Goal: Task Accomplishment & Management: Manage account settings

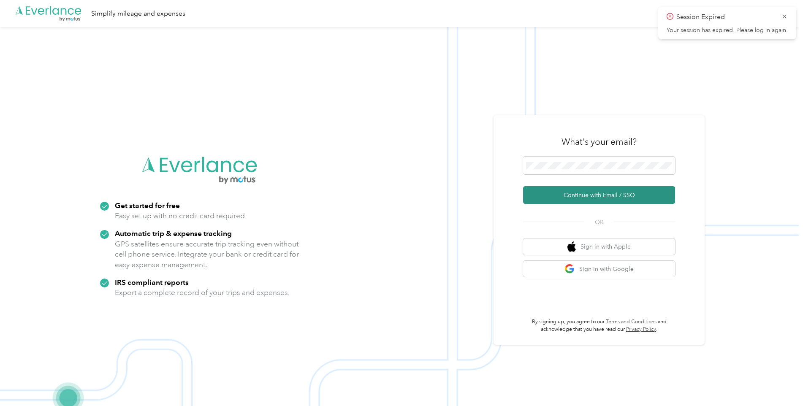
click at [569, 188] on button "Continue with Email / SSO" at bounding box center [599, 195] width 152 height 18
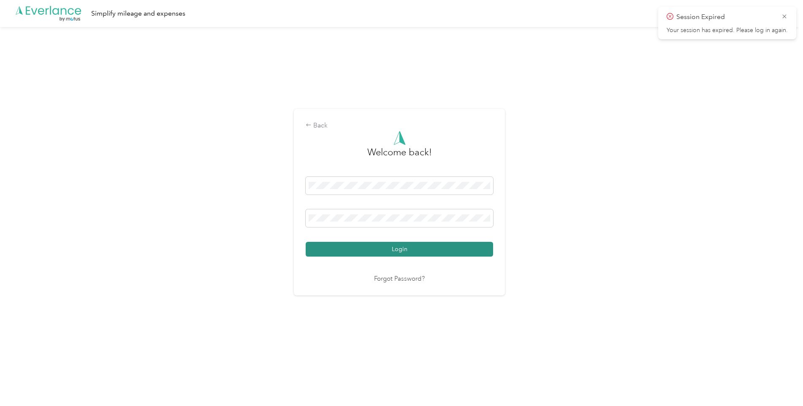
click at [351, 242] on button "Login" at bounding box center [400, 249] width 188 height 15
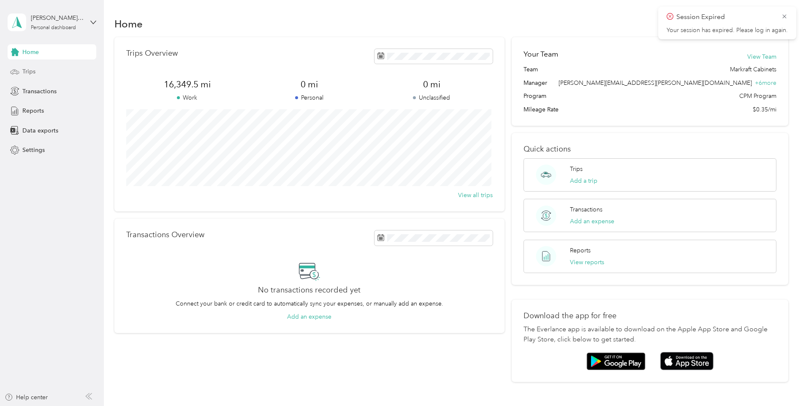
click at [27, 73] on span "Trips" at bounding box center [28, 71] width 13 height 9
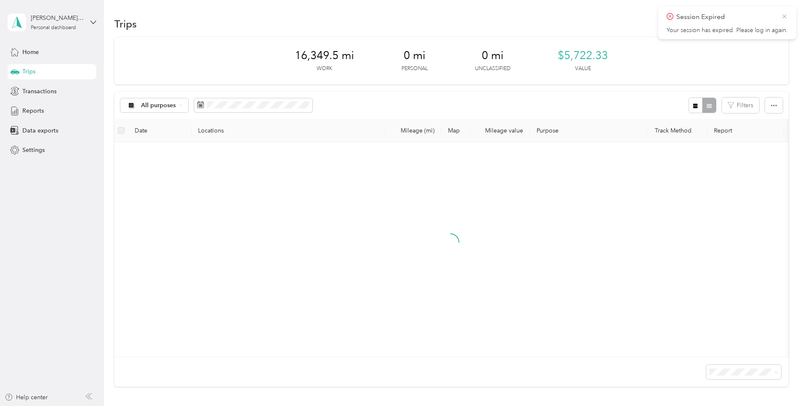
click at [783, 16] on icon at bounding box center [784, 17] width 7 height 8
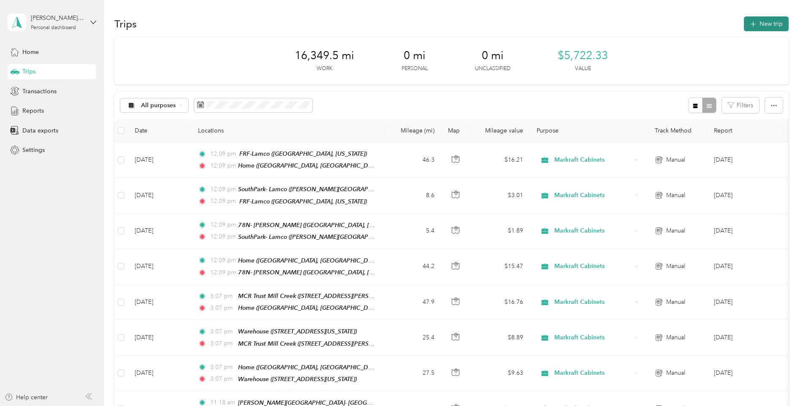
click at [771, 19] on button "New trip" at bounding box center [766, 23] width 45 height 15
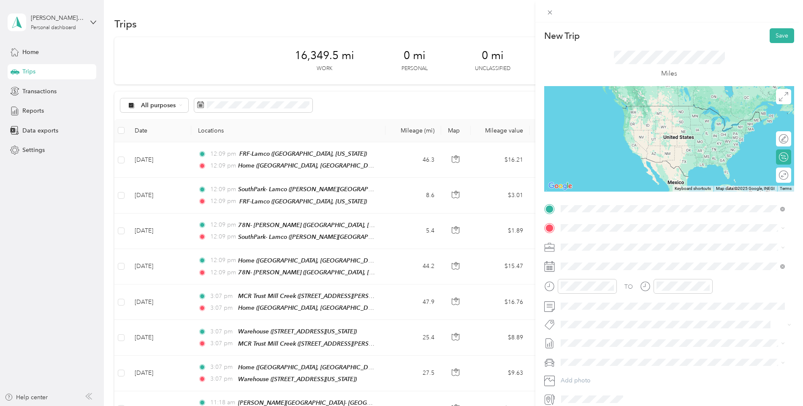
click at [598, 301] on div "Home [GEOGRAPHIC_DATA], [US_STATE], [GEOGRAPHIC_DATA]" at bounding box center [656, 310] width 159 height 18
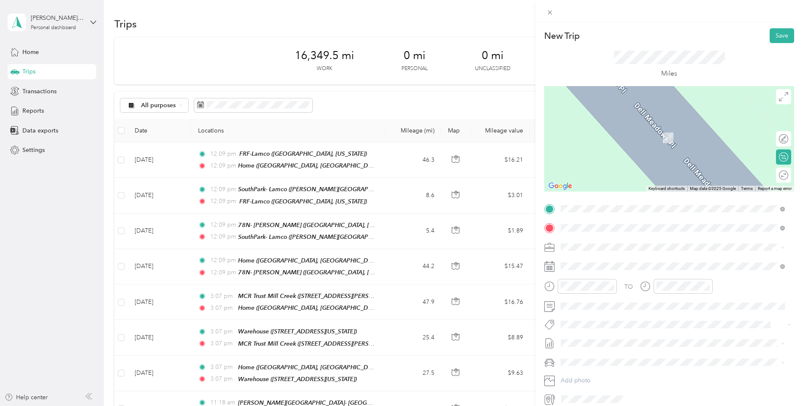
click at [597, 268] on span "[STREET_ADDRESS][PERSON_NAME][PERSON_NAME][US_STATE]" at bounding box center [666, 270] width 178 height 7
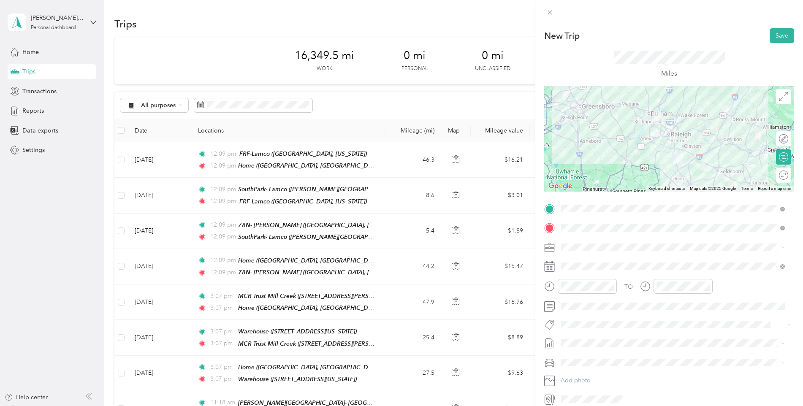
click at [784, 179] on div "Round trip" at bounding box center [783, 175] width 15 height 15
click at [803, 178] on div at bounding box center [804, 175] width 0 height 9
click at [772, 35] on button "Save" at bounding box center [782, 35] width 24 height 15
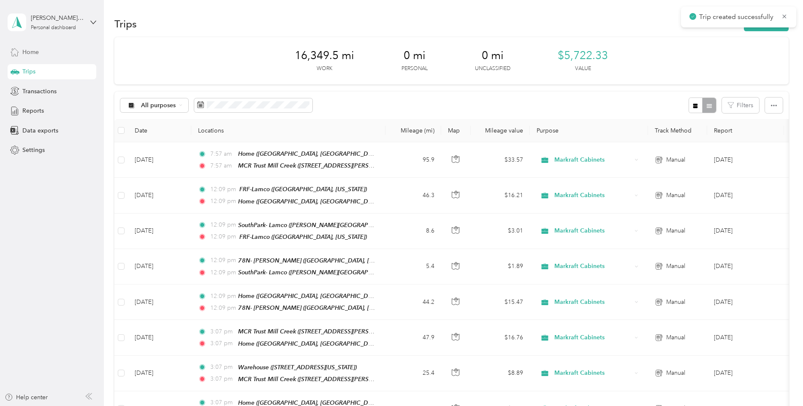
click at [38, 59] on div "Home" at bounding box center [52, 51] width 89 height 15
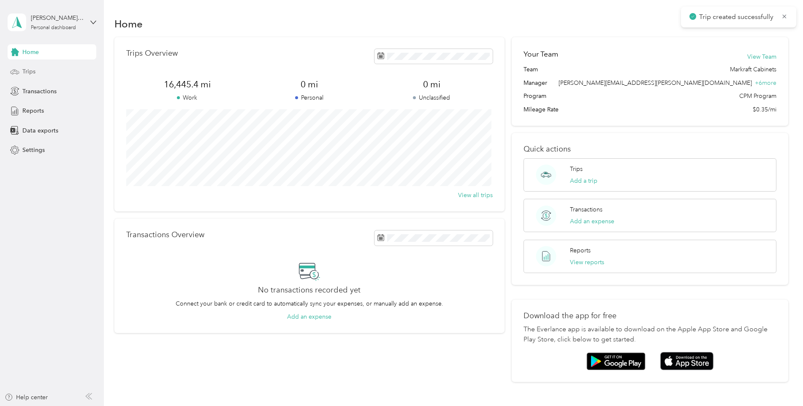
click at [39, 66] on div "Trips" at bounding box center [52, 71] width 89 height 15
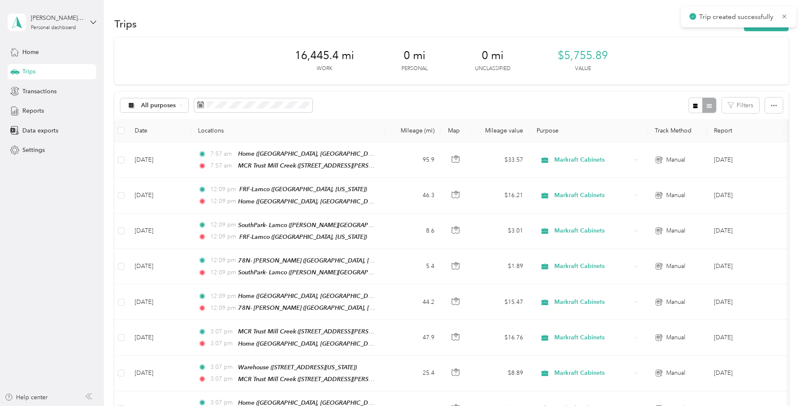
click at [788, 14] on div "Trip created successfully" at bounding box center [738, 17] width 115 height 21
click at [786, 14] on icon at bounding box center [784, 17] width 7 height 8
click at [320, 103] on div "All purposes Filters" at bounding box center [451, 105] width 674 height 27
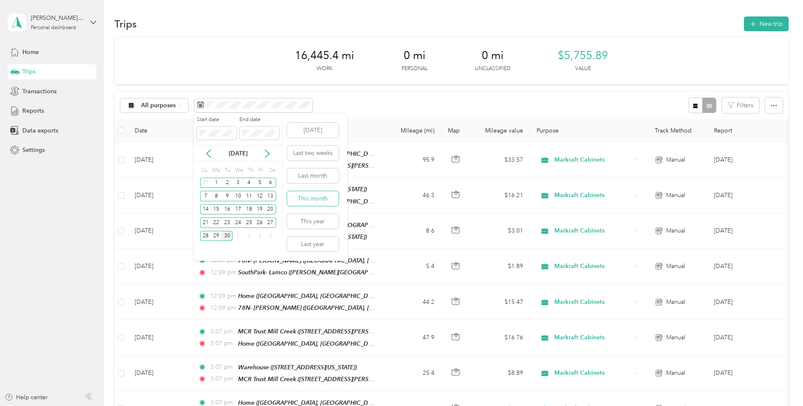
click at [324, 193] on button "This month" at bounding box center [313, 198] width 52 height 15
